Goal: Navigation & Orientation: Find specific page/section

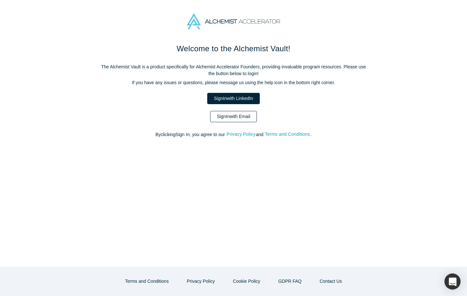
click at [243, 114] on link "Sign In with Email" at bounding box center [233, 116] width 47 height 11
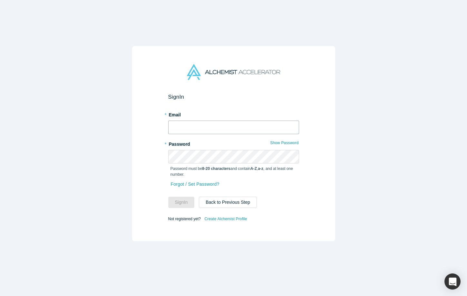
click at [231, 132] on input "text" at bounding box center [233, 127] width 131 height 14
type input "[PERSON_NAME][EMAIL_ADDRESS][DOMAIN_NAME]"
click at [184, 204] on button "Sign In" at bounding box center [181, 202] width 26 height 11
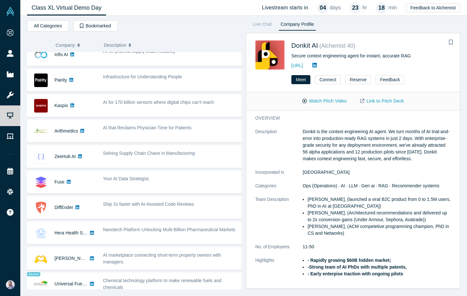
scroll to position [348, 0]
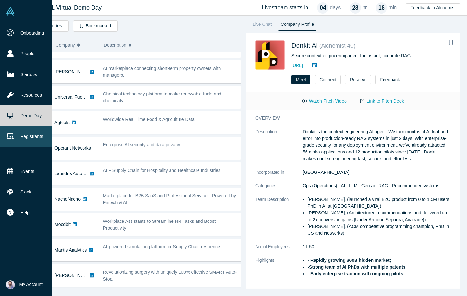
click at [18, 134] on link "Registrants" at bounding box center [26, 136] width 52 height 21
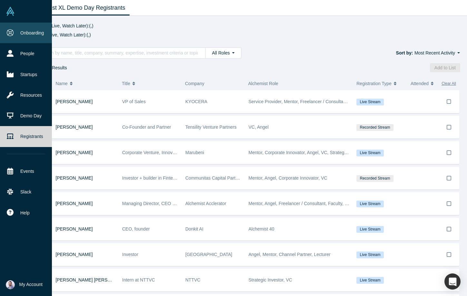
click at [44, 34] on link "Onboarding" at bounding box center [26, 33] width 52 height 21
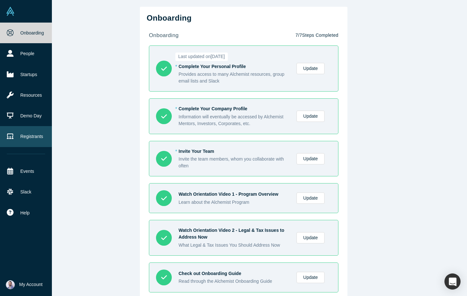
click at [37, 126] on link "Registrants" at bounding box center [26, 136] width 52 height 21
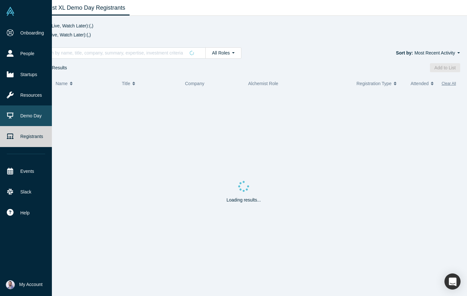
click at [31, 117] on link "Demo Day" at bounding box center [26, 115] width 52 height 21
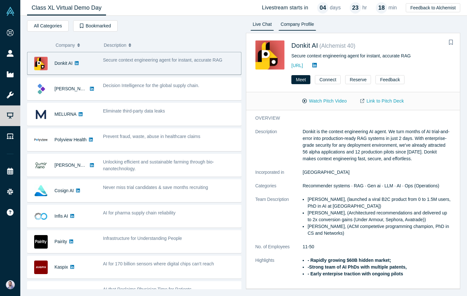
click at [266, 24] on link "Live Chat" at bounding box center [262, 25] width 24 height 10
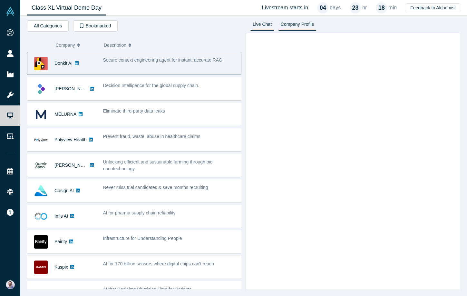
click at [286, 23] on link "Company Profile" at bounding box center [297, 25] width 38 height 10
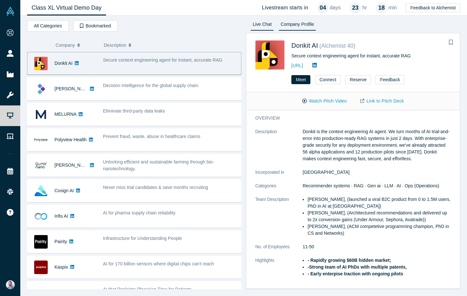
click at [265, 24] on link "Live Chat" at bounding box center [262, 25] width 24 height 10
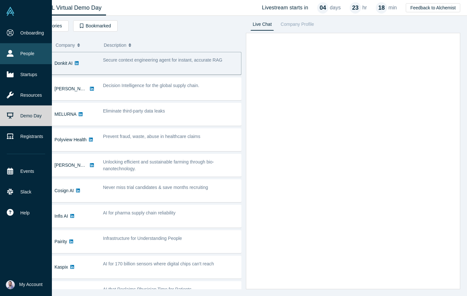
click at [29, 49] on link "People" at bounding box center [26, 53] width 52 height 21
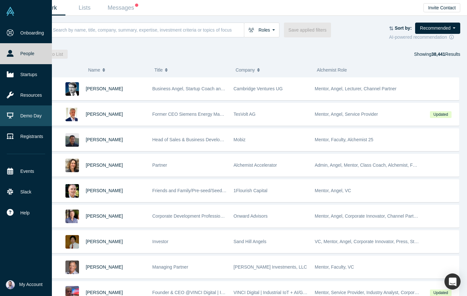
click at [28, 114] on link "Demo Day" at bounding box center [26, 115] width 52 height 21
